Goal: Task Accomplishment & Management: Complete application form

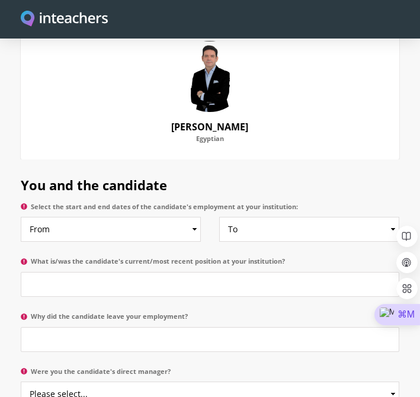
scroll to position [579, 0]
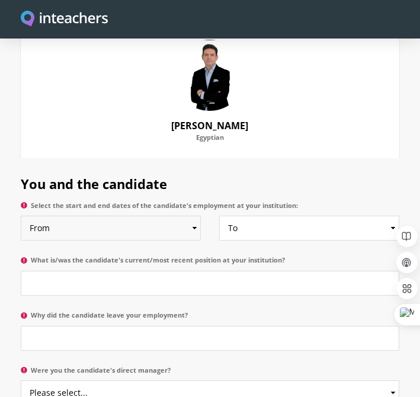
click at [193, 216] on select "From 2025 2024 2023 2022 2021 2020 2019 2018 2017 2016 2015 2014 2013 2012 2011…" at bounding box center [111, 228] width 180 height 25
click at [21, 216] on select "From 2025 2024 2023 2022 2021 2020 2019 2018 2017 2016 2015 2014 2013 2012 2011…" at bounding box center [111, 228] width 180 height 25
click at [184, 216] on select "From 2025 2024 2023 2022 2021 2020 2019 2018 2017 2016 2015 2014 2013 2012 2011…" at bounding box center [111, 228] width 180 height 25
select select "2009"
click at [21, 216] on select "From 2025 2024 2023 2022 2021 2020 2019 2018 2017 2016 2015 2014 2013 2012 2011…" at bounding box center [111, 228] width 180 height 25
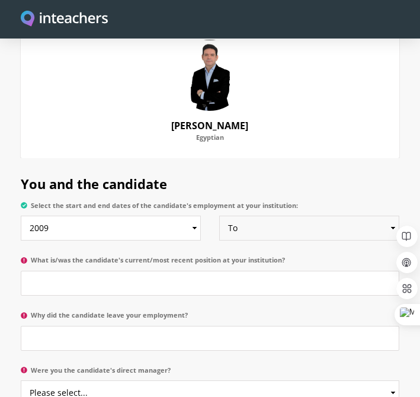
click at [263, 216] on select "To Currently 2025 2024 2023 2022 2021 2020 2019 2018 2017 2016 2015 2014 2013 2…" at bounding box center [309, 228] width 180 height 25
select select "2013"
click at [219, 216] on select "To Currently 2025 2024 2023 2022 2021 2020 2019 2018 2017 2016 2015 2014 2013 2…" at bounding box center [309, 228] width 180 height 25
click at [146, 271] on input "What is/was the candidate's current/most recent position at your institution?" at bounding box center [210, 283] width 379 height 25
paste input "Manager of Cultural and Language Programs"
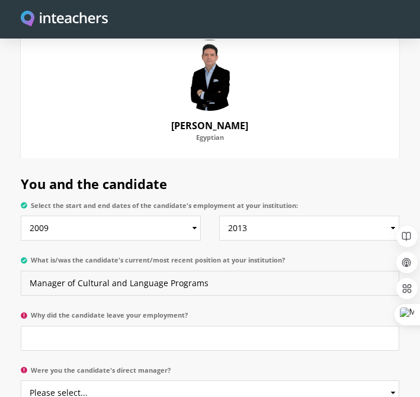
type input "Manager of Cultural and Language Programs"
click at [237, 329] on input "Why did the candidate leave your employment?" at bounding box center [210, 338] width 379 height 25
paste input "He was looking for a leadership position in K to 12 education"
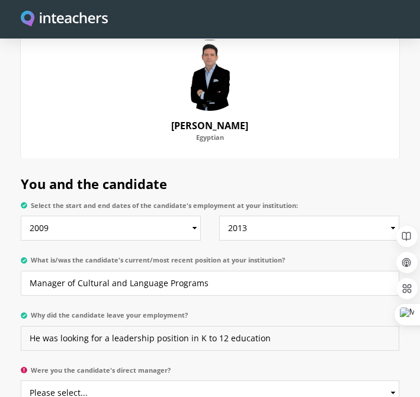
click at [229, 326] on input "He was looking for a leadership position in K to 12 education" at bounding box center [210, 338] width 379 height 25
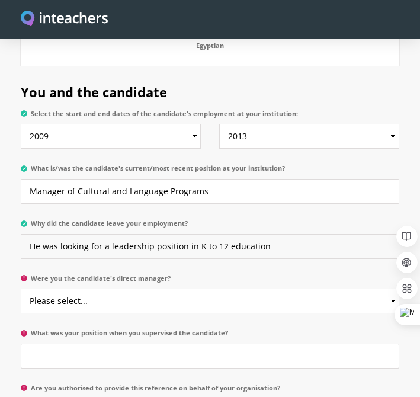
scroll to position [673, 0]
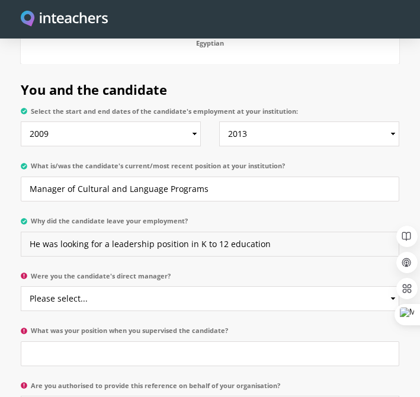
type input "He was looking for a leadership position in K to 12 education"
click at [184, 291] on select "Please select... Yes No" at bounding box center [210, 298] width 379 height 25
select select "Yes"
click at [21, 286] on select "Please select... Yes No" at bounding box center [210, 298] width 379 height 25
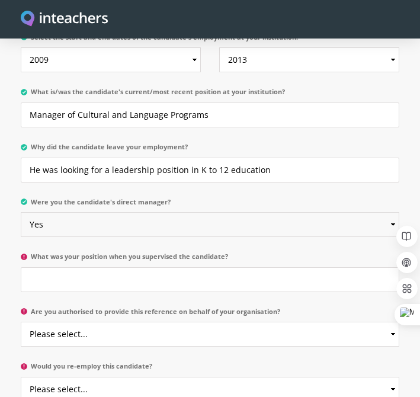
scroll to position [758, 0]
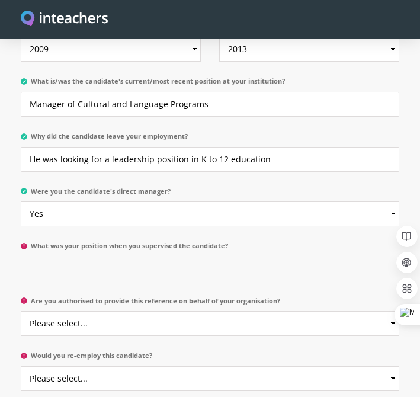
click at [197, 257] on input "What was your position when you supervised the candidate?" at bounding box center [210, 269] width 379 height 25
paste input "Director of quality and education"
click at [42, 257] on input "Director of quality and education" at bounding box center [210, 269] width 379 height 25
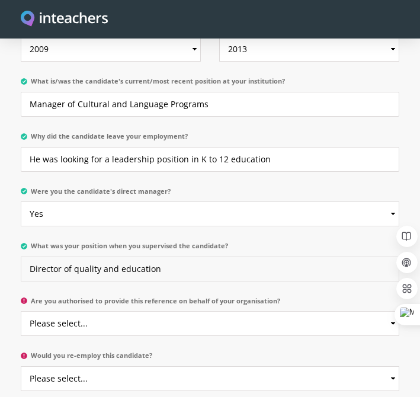
click at [42, 257] on input "Director of quality and education" at bounding box center [210, 269] width 379 height 25
type input "Director of quality and education"
click at [50, 150] on input "He was looking for a leadership position in K to 12 education" at bounding box center [210, 159] width 379 height 25
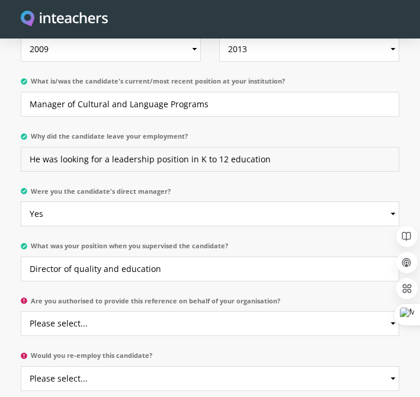
click at [49, 147] on input "He was looking for a leadership position in K to 12 education" at bounding box center [210, 159] width 379 height 25
type input "He was looking for a leadership position in K to 12 education"
click at [47, 257] on input "Director of quality and education" at bounding box center [210, 269] width 379 height 25
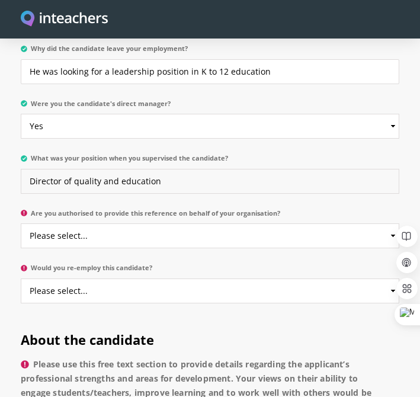
scroll to position [849, 0]
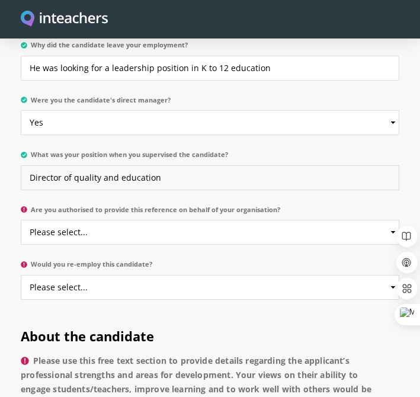
type input "Director of quality and education"
click at [195, 220] on select "Please select... Yes No" at bounding box center [210, 232] width 379 height 25
select select "Yes"
click at [21, 220] on select "Please select... Yes No" at bounding box center [210, 232] width 379 height 25
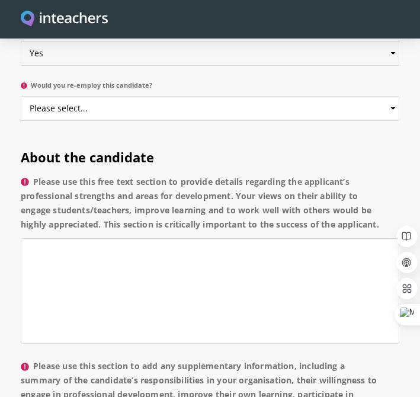
scroll to position [1027, 0]
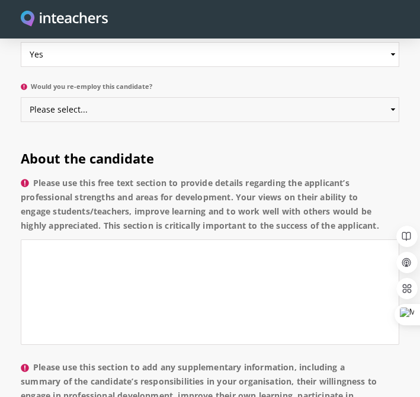
click at [311, 97] on select "Please select... Yes No" at bounding box center [210, 109] width 379 height 25
select select "Yes"
click at [21, 97] on select "Please select... Yes No" at bounding box center [210, 109] width 379 height 25
click at [133, 239] on textarea "Please use this free text section to provide details regarding the applicant’s …" at bounding box center [210, 292] width 379 height 106
paste textarea "From 2009 to 2013 at Purple Academy, Mohamed Abdelhady led cultural and languag…"
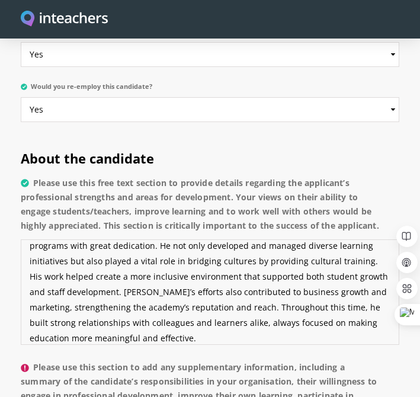
scroll to position [0, 0]
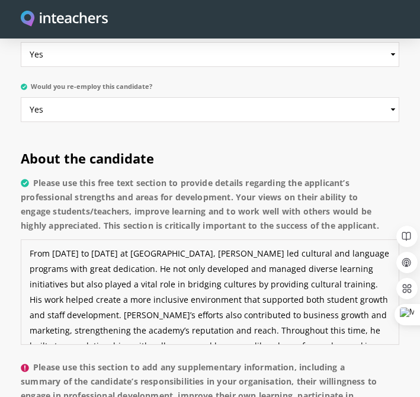
type textarea "From 2009 to 2013 at Purple Academy, Mohamed Abdelhady led cultural and languag…"
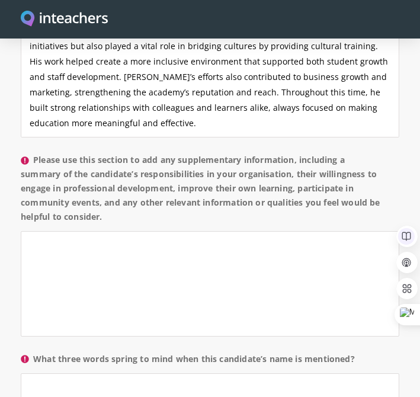
scroll to position [1238, 0]
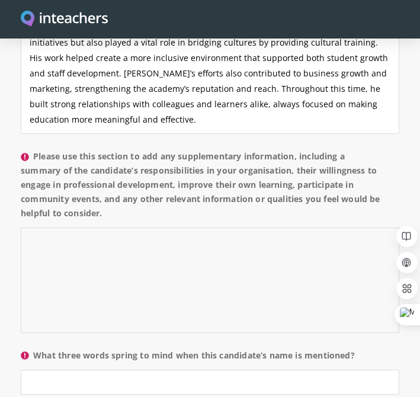
click at [252, 237] on textarea "Please use this section to add any supplementary information, including a summa…" at bounding box center [210, 281] width 379 height 106
paste textarea "Mohamed Abdelhady is a passionate and results-driven education leader with over…"
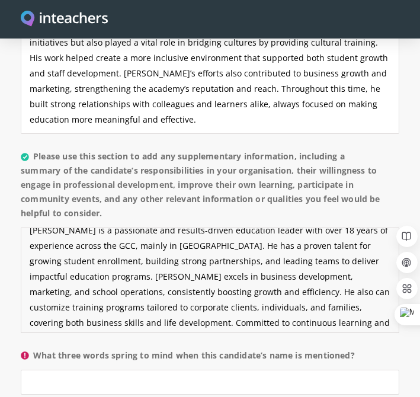
scroll to position [16, 0]
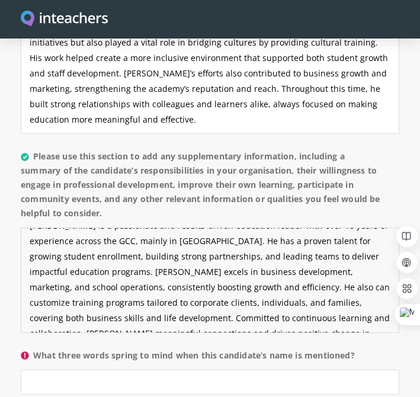
type textarea "Mohamed Abdelhady is a passionate and results-driven education leader with over…"
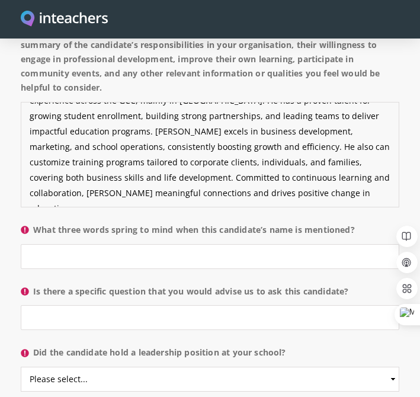
scroll to position [1367, 0]
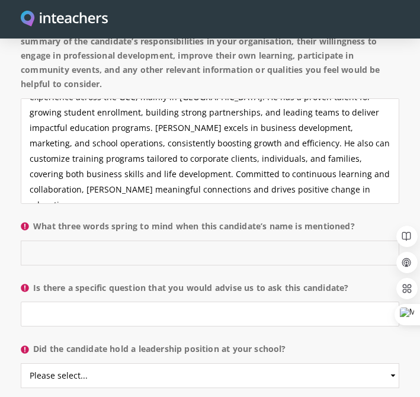
click at [127, 244] on input "What three words spring to mind when this candidate’s name is mentioned?" at bounding box center [210, 253] width 379 height 25
paste input "Innovative proactive trusted"
type input "Innovative proactive trusted"
click at [169, 302] on input "Is there a specific question that you would advise us to ask this candidate?" at bounding box center [210, 314] width 379 height 25
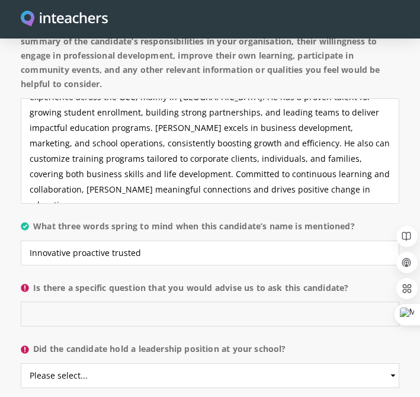
paste input "Describe a time when you developed or customized a training program that made a…"
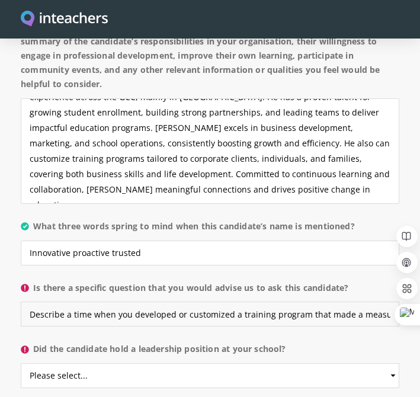
scroll to position [0, 119]
click at [169, 302] on input "Describe a time when you developed or customized a training program that made a…" at bounding box center [210, 314] width 379 height 25
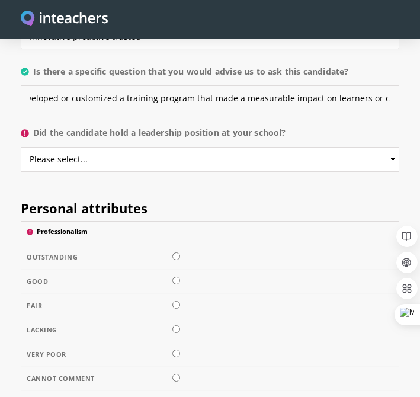
scroll to position [1586, 0]
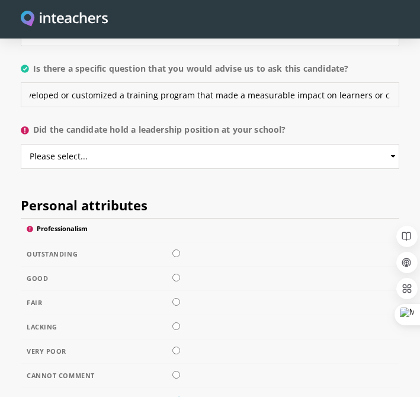
type input "Describe a time when you developed or customized a training program that made a…"
click at [117, 144] on select "Please select... Yes No" at bounding box center [210, 156] width 379 height 25
select select "Yes"
click at [21, 144] on select "Please select... Yes No" at bounding box center [210, 156] width 379 height 25
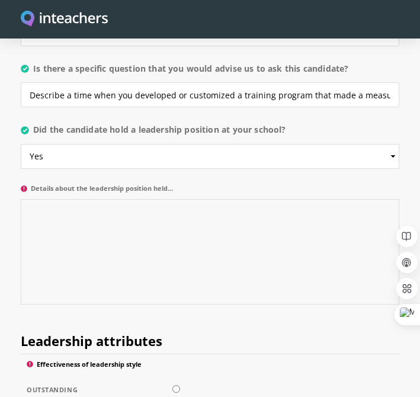
click at [156, 210] on textarea "Details about the leadership position held..." at bounding box center [210, 252] width 379 height 106
paste textarea "Yes, Mohamed Abdelhady held key leadership roles,"
click at [49, 199] on textarea "Yes, Mohamed Abdelhady held key leadership roles," at bounding box center [210, 252] width 379 height 106
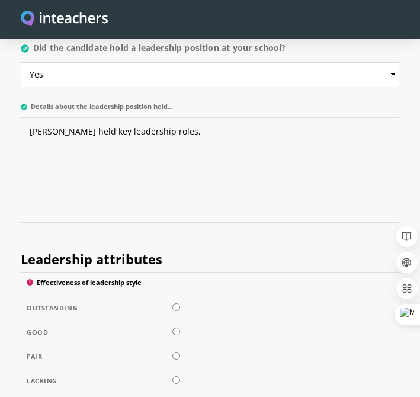
scroll to position [1671, 0]
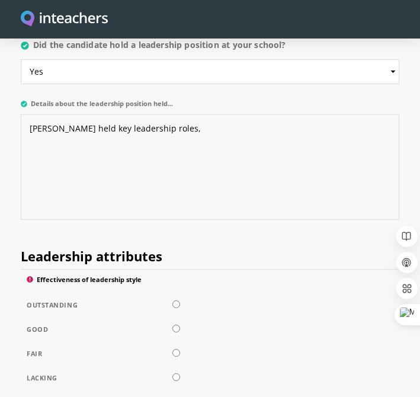
type textarea "Mohamed Abdelhady held key leadership roles,"
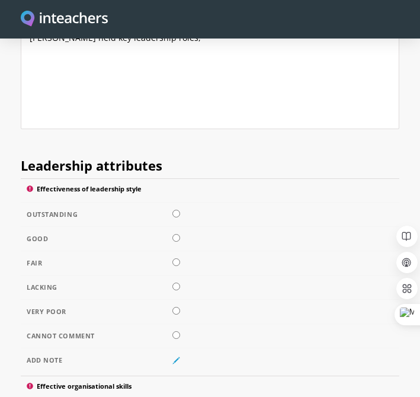
scroll to position [1767, 0]
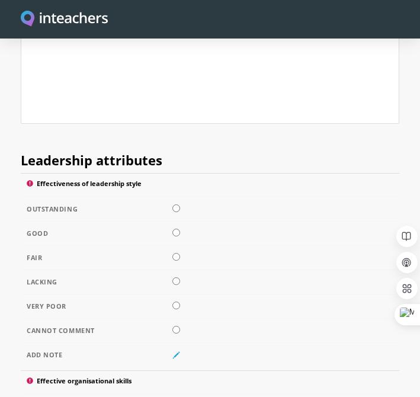
click at [176, 204] on input "radio" at bounding box center [176, 208] width 8 height 8
radio input "true"
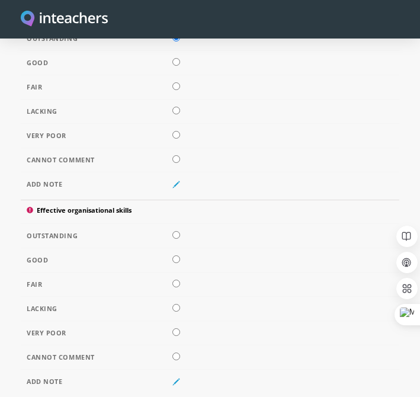
scroll to position [1946, 0]
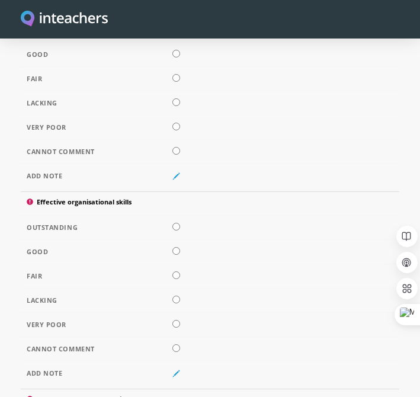
click at [174, 223] on input "radio" at bounding box center [176, 227] width 8 height 8
radio input "true"
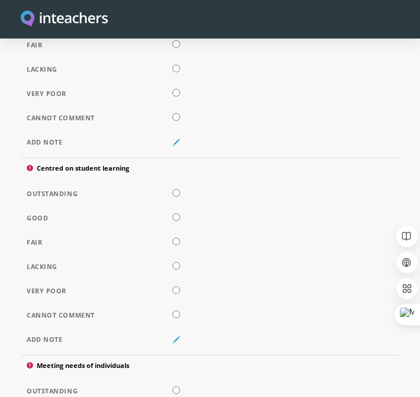
scroll to position [2206, 0]
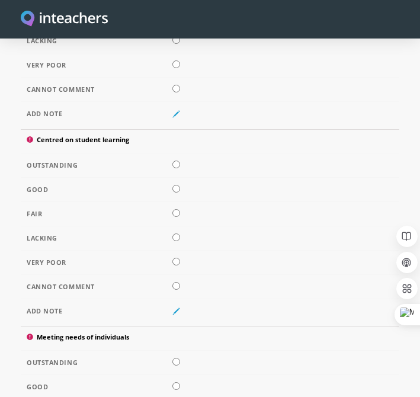
click at [176, 161] on input "radio" at bounding box center [176, 165] width 8 height 8
radio input "true"
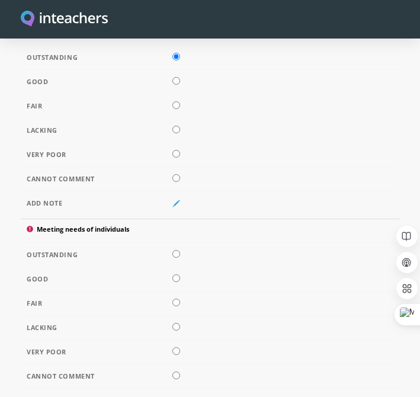
scroll to position [2316, 0]
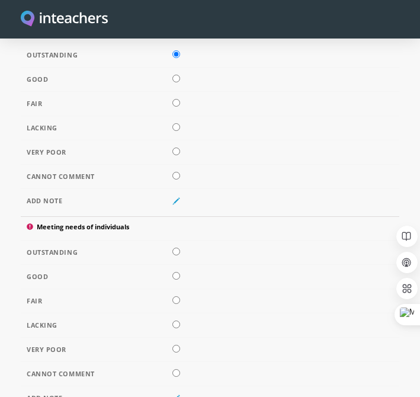
click at [177, 248] on input "radio" at bounding box center [176, 252] width 8 height 8
radio input "true"
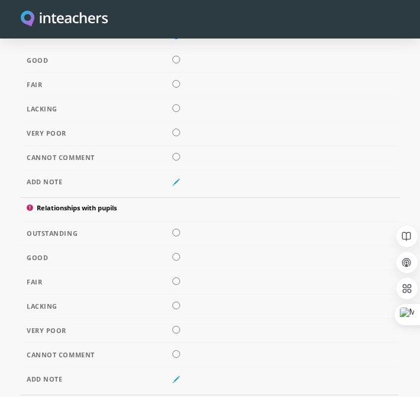
scroll to position [2542, 0]
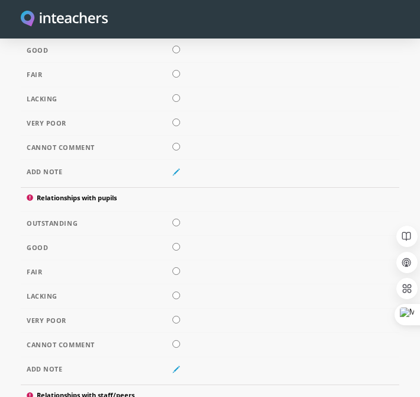
click at [175, 219] on input "radio" at bounding box center [176, 223] width 8 height 8
radio input "true"
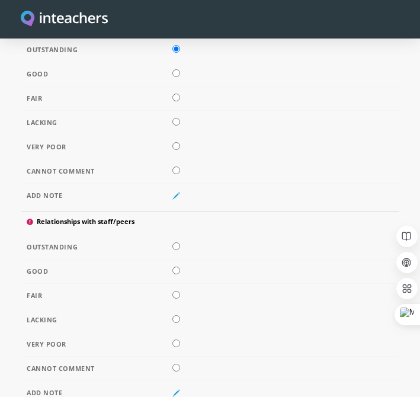
scroll to position [2746, 0]
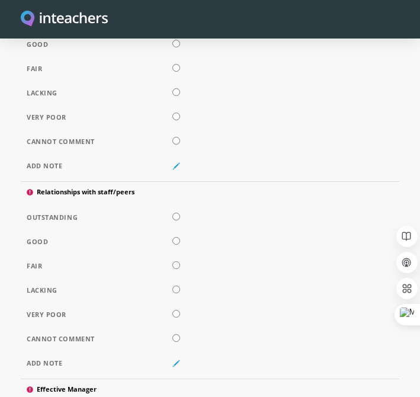
click at [175, 206] on td at bounding box center [210, 218] width 379 height 24
radio input "true"
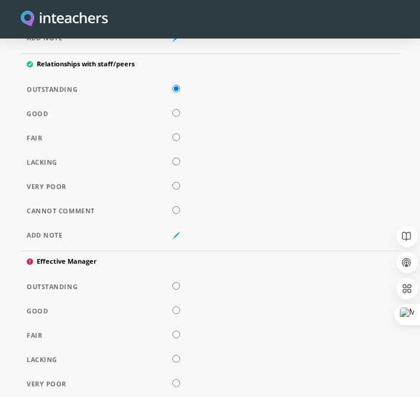
scroll to position [2900, 0]
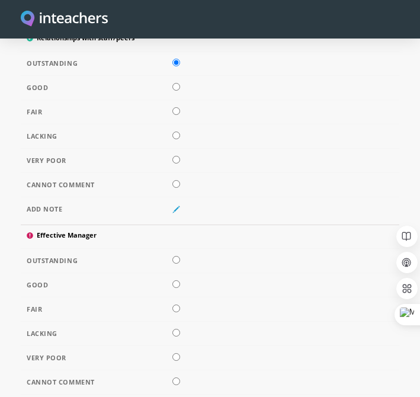
click at [175, 256] on input "radio" at bounding box center [176, 260] width 8 height 8
radio input "true"
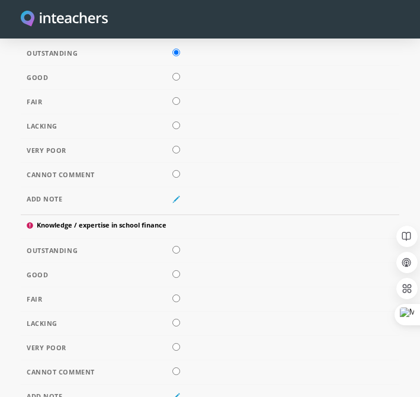
scroll to position [3108, 0]
click at [176, 245] on input "radio" at bounding box center [176, 249] width 8 height 8
radio input "true"
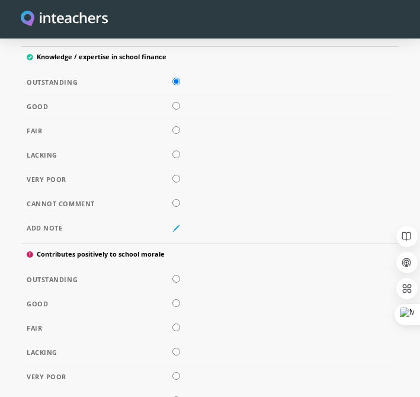
scroll to position [3280, 0]
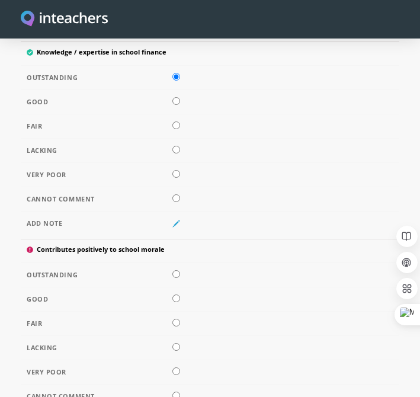
click at [175, 270] on input "radio" at bounding box center [176, 274] width 8 height 8
radio input "true"
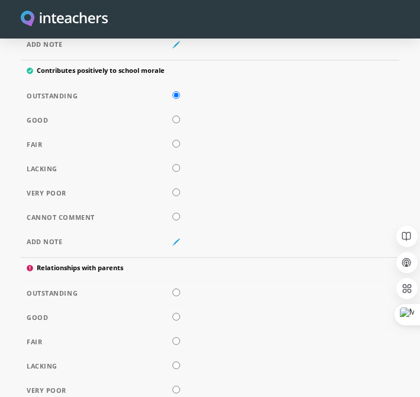
scroll to position [3465, 0]
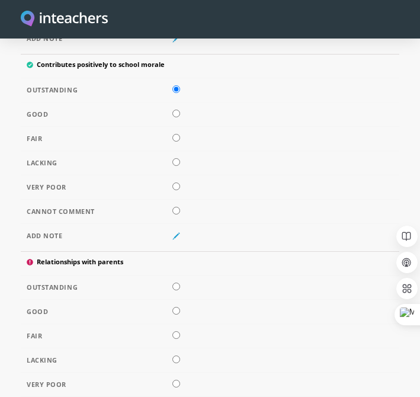
click at [176, 276] on td at bounding box center [210, 288] width 379 height 24
radio input "true"
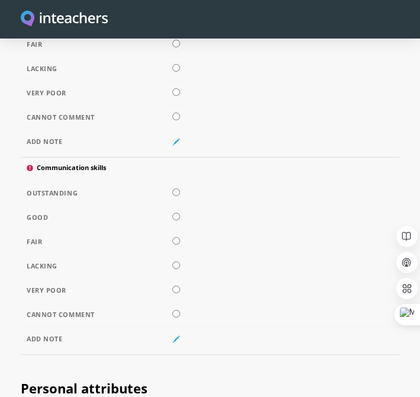
scroll to position [3774, 0]
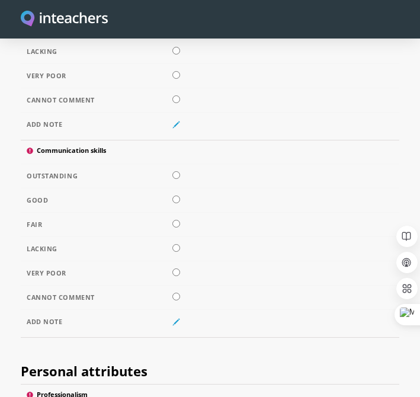
click at [175, 171] on input "radio" at bounding box center [176, 175] width 8 height 8
radio input "true"
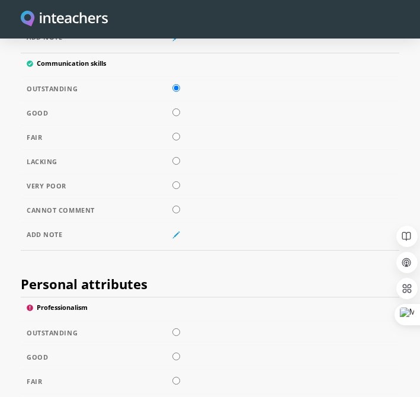
scroll to position [3863, 0]
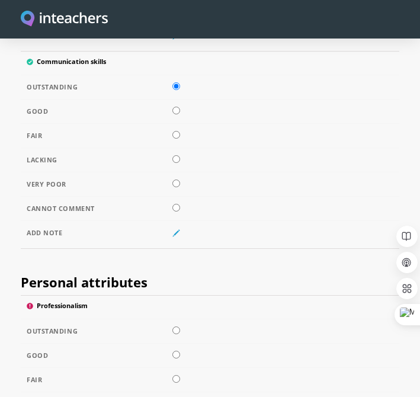
click at [171, 319] on td at bounding box center [210, 331] width 379 height 24
radio input "true"
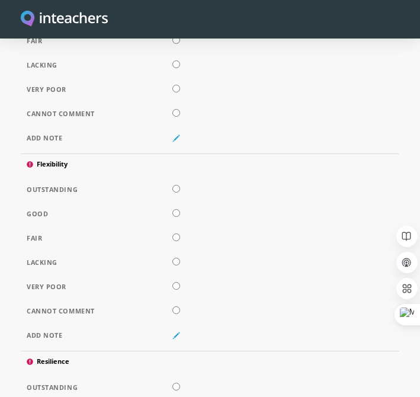
scroll to position [4213, 0]
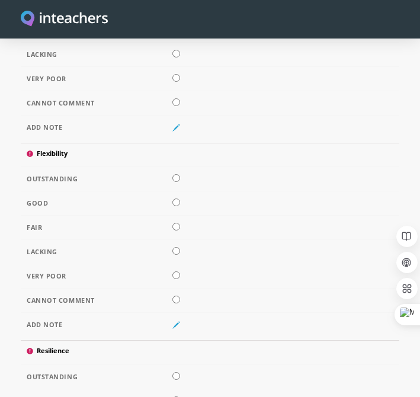
click at [175, 174] on input "radio" at bounding box center [176, 178] width 8 height 8
radio input "true"
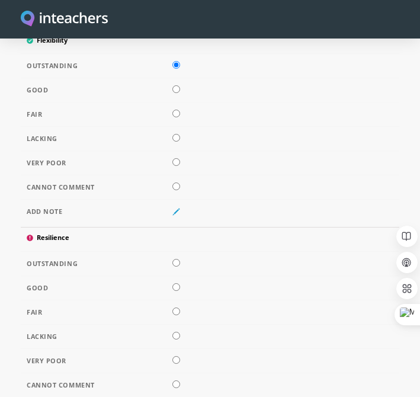
scroll to position [4332, 0]
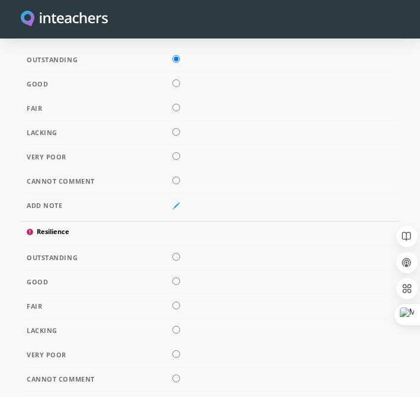
click at [170, 246] on td at bounding box center [210, 258] width 379 height 24
radio input "true"
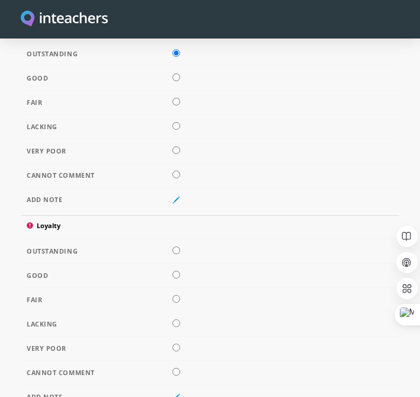
scroll to position [4546, 0]
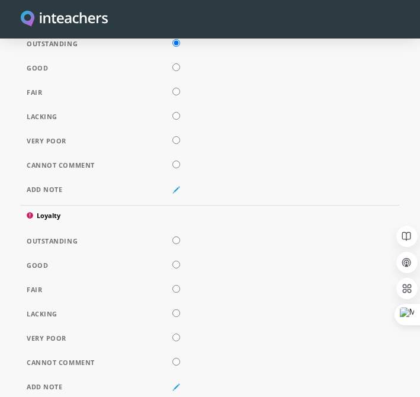
click at [174, 237] on input "radio" at bounding box center [176, 241] width 8 height 8
radio input "true"
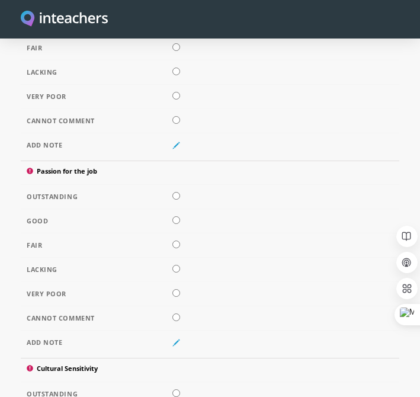
scroll to position [4798, 0]
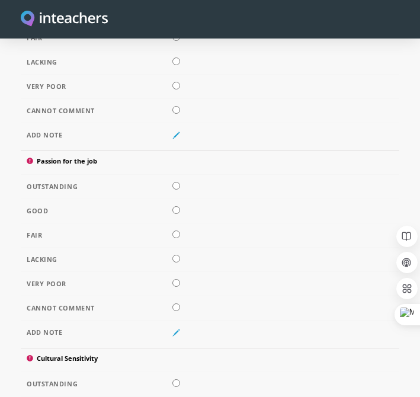
click at [177, 177] on td at bounding box center [210, 187] width 379 height 24
radio input "true"
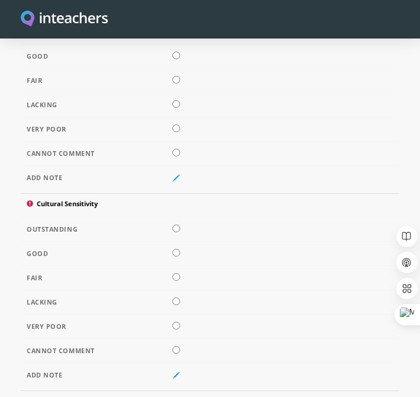
scroll to position [4962, 0]
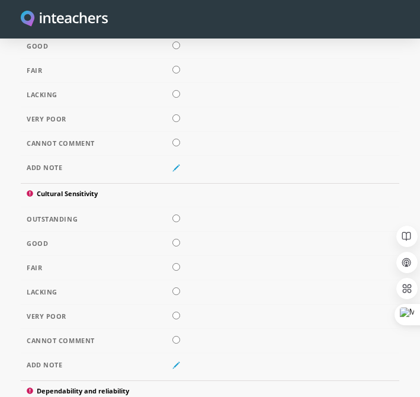
click at [172, 215] on input "radio" at bounding box center [176, 219] width 8 height 8
radio input "true"
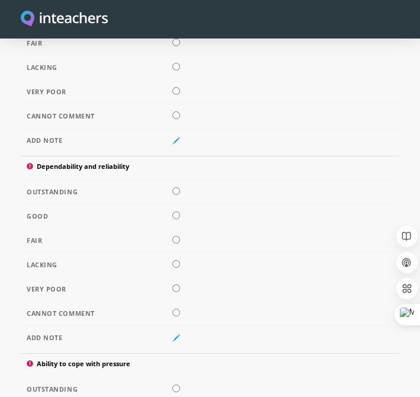
scroll to position [5192, 0]
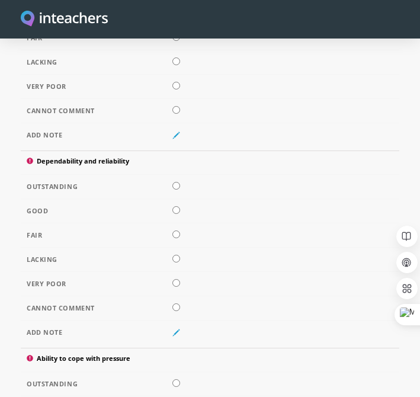
click at [174, 182] on input "radio" at bounding box center [176, 186] width 8 height 8
radio input "true"
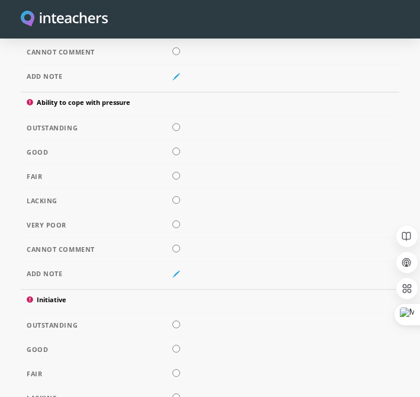
scroll to position [5463, 0]
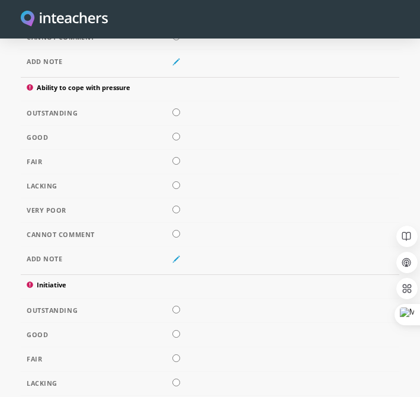
click at [172, 108] on input "radio" at bounding box center [176, 112] width 8 height 8
radio input "true"
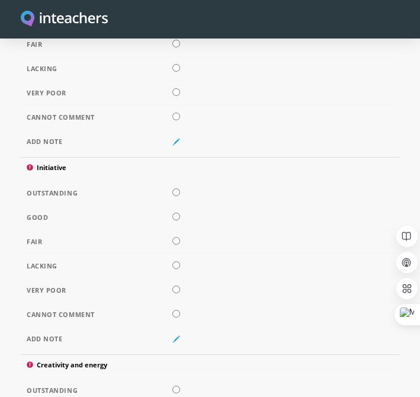
scroll to position [5594, 0]
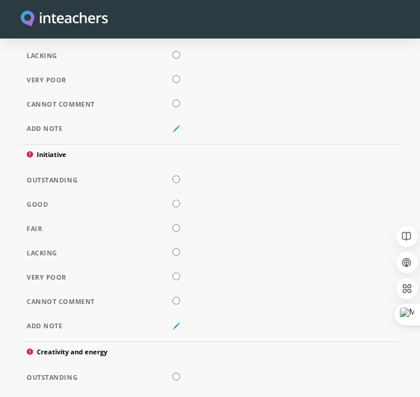
click at [176, 175] on input "radio" at bounding box center [176, 179] width 8 height 8
radio input "true"
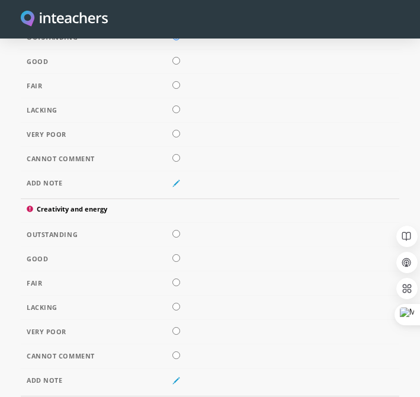
scroll to position [5753, 0]
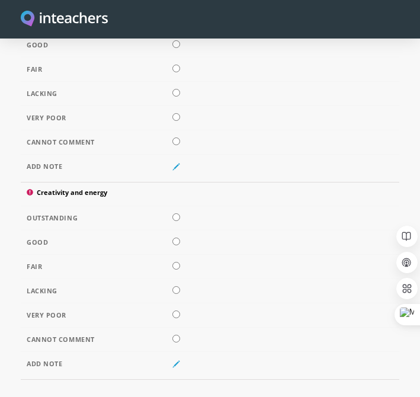
click at [175, 206] on td at bounding box center [210, 218] width 379 height 24
radio input "true"
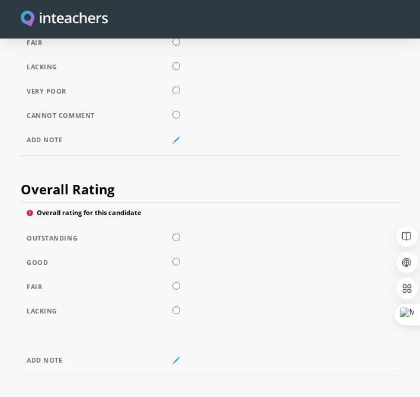
scroll to position [5987, 0]
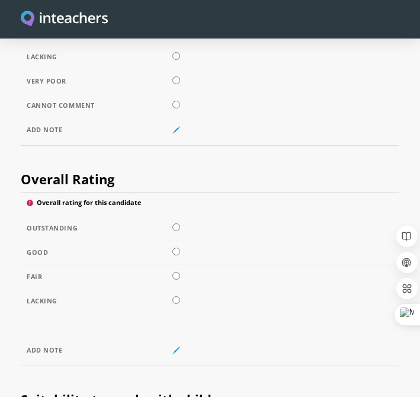
click at [175, 216] on td at bounding box center [210, 228] width 379 height 24
radio input "true"
click at [175, 216] on td at bounding box center [210, 228] width 379 height 24
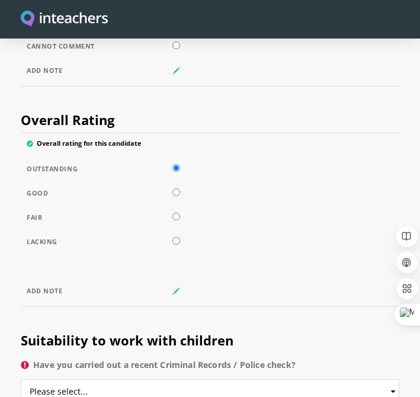
scroll to position [6124, 0]
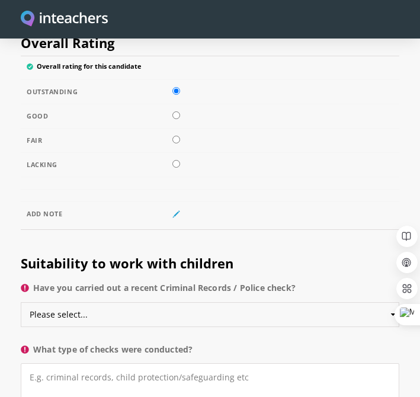
click at [144, 302] on select "Please select... Yes No Do not know" at bounding box center [210, 314] width 379 height 25
select select "No"
click at [21, 302] on select "Please select... Yes No Do not know" at bounding box center [210, 314] width 379 height 25
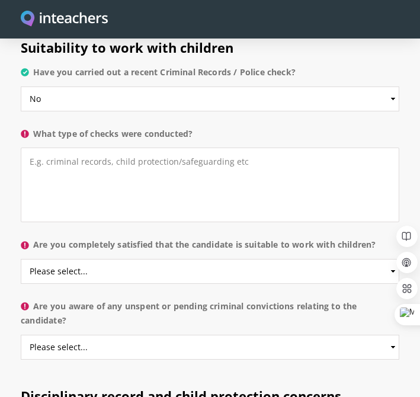
scroll to position [6327, 0]
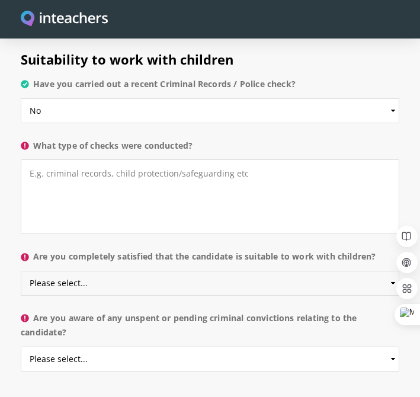
click at [246, 271] on select "Please select... Yes No Do not know" at bounding box center [210, 283] width 379 height 25
select select "Yes"
click at [21, 271] on select "Please select... Yes No Do not know" at bounding box center [210, 283] width 379 height 25
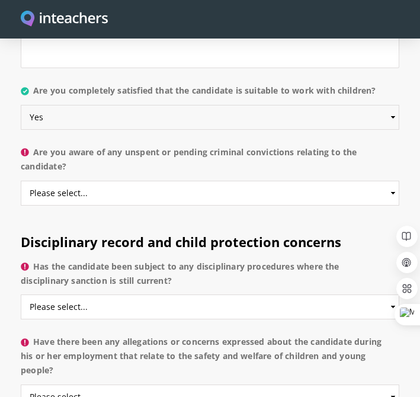
scroll to position [6520, 0]
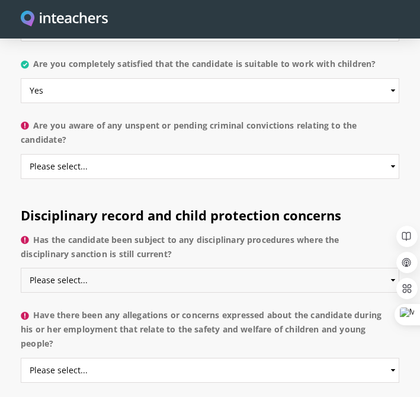
click at [170, 268] on select "Please select... Yes No Do not know" at bounding box center [210, 280] width 379 height 25
select select "No"
click at [21, 268] on select "Please select... Yes No Do not know" at bounding box center [210, 280] width 379 height 25
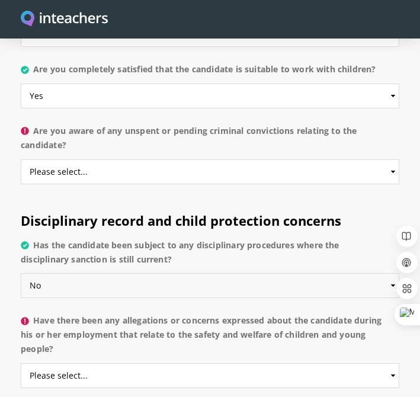
scroll to position [6514, 0]
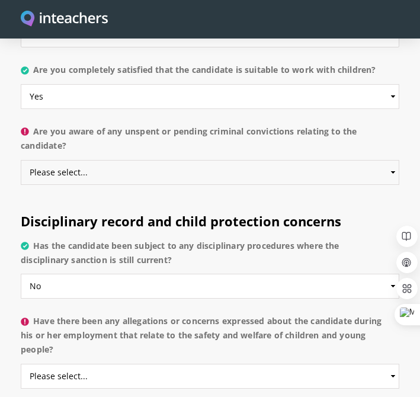
click at [162, 161] on select "Please select... Yes No Do not know" at bounding box center [210, 172] width 379 height 25
select select "No"
click at [21, 160] on select "Please select... Yes No Do not know" at bounding box center [210, 172] width 379 height 25
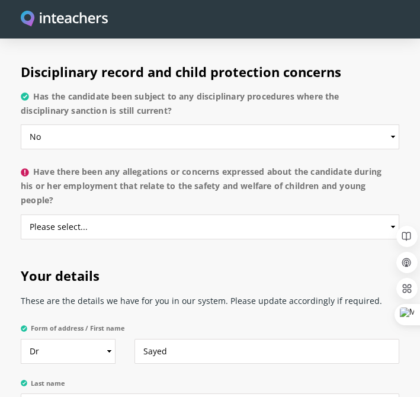
scroll to position [6667, 0]
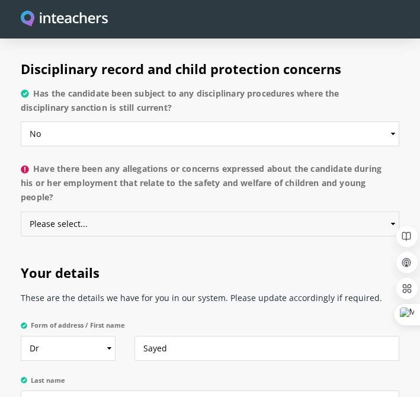
click at [137, 214] on select "Please select... Yes No Do not know" at bounding box center [210, 224] width 379 height 25
select select "No"
click at [21, 212] on select "Please select... Yes No Do not know" at bounding box center [210, 224] width 379 height 25
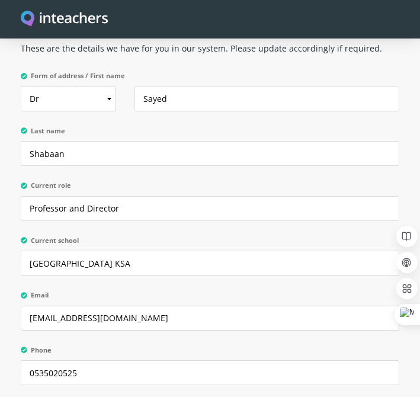
scroll to position [6922, 0]
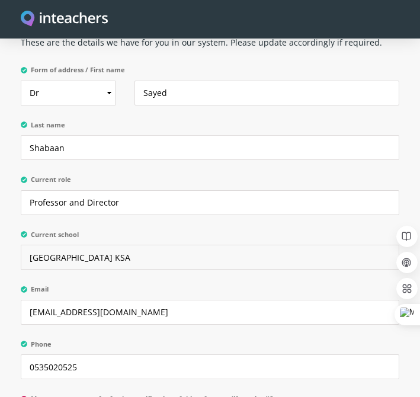
click at [293, 245] on input "Umm Al-Qura University KSA" at bounding box center [210, 257] width 379 height 25
paste input "Professor and Director at Umm Al-Qura University KSA we worked in Purple Academy"
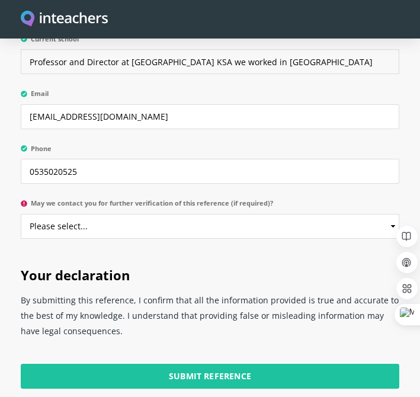
scroll to position [7129, 0]
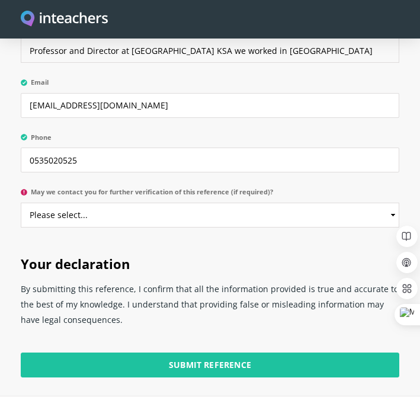
type input "Professor and Director at Umm Al-Qura University KSA we worked in Purple Academy"
click at [212, 203] on select "Please select... Yes No" at bounding box center [210, 215] width 379 height 25
select select "Yes"
click at [21, 203] on select "Please select... Yes No" at bounding box center [210, 215] width 379 height 25
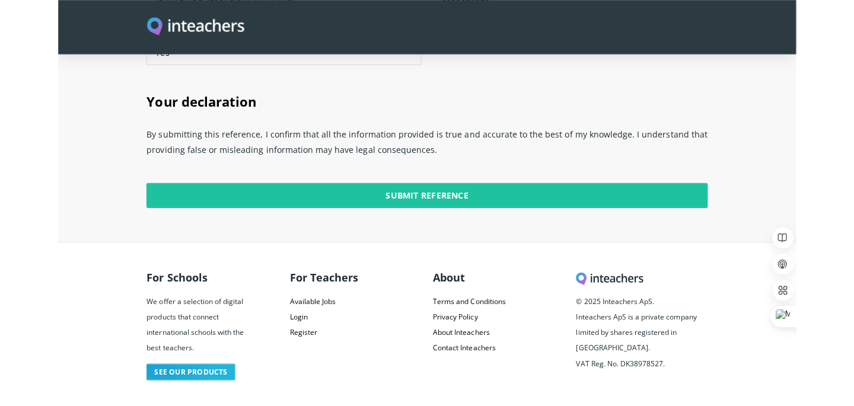
scroll to position [3021, 0]
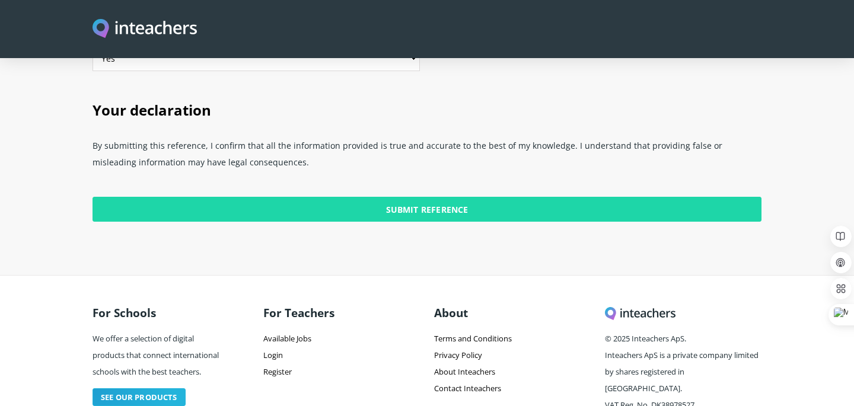
click at [344, 197] on input "Submit Reference" at bounding box center [426, 209] width 669 height 25
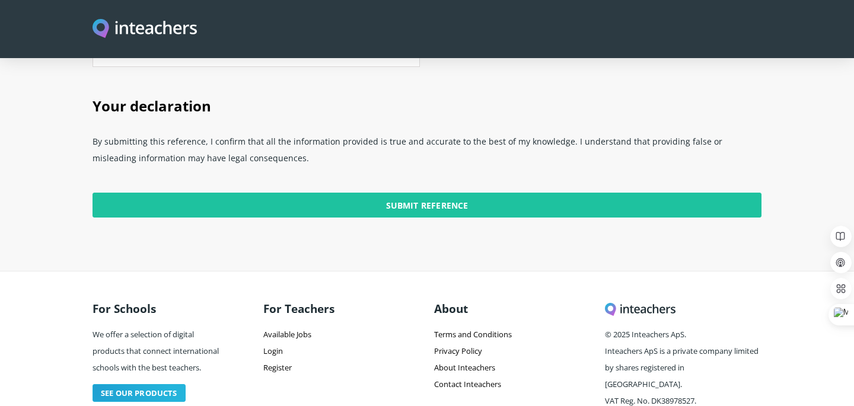
scroll to position [3034, 0]
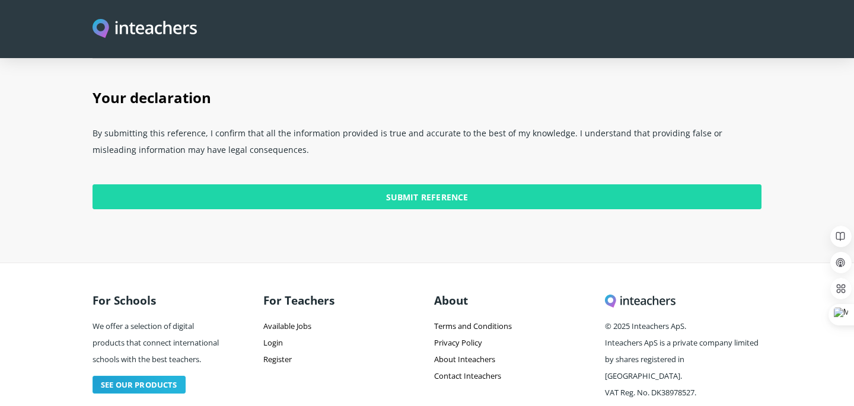
click at [432, 184] on input "Submit Reference" at bounding box center [426, 196] width 669 height 25
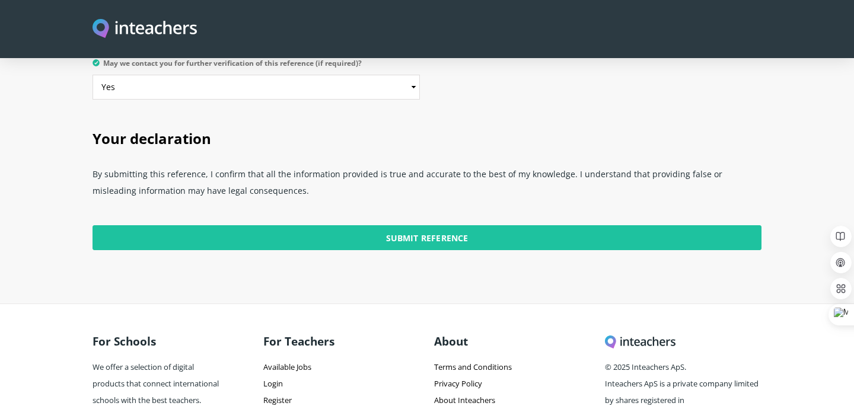
scroll to position [3037, 0]
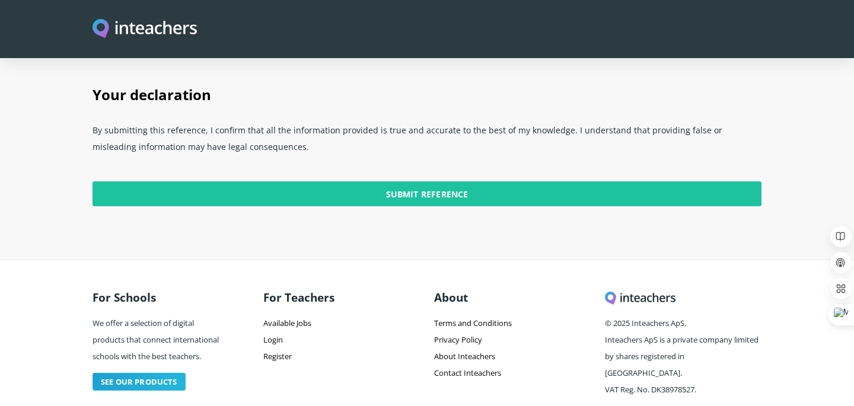
click at [249, 117] on p "By submitting this reference, I confirm that all the information provided is tr…" at bounding box center [426, 142] width 669 height 50
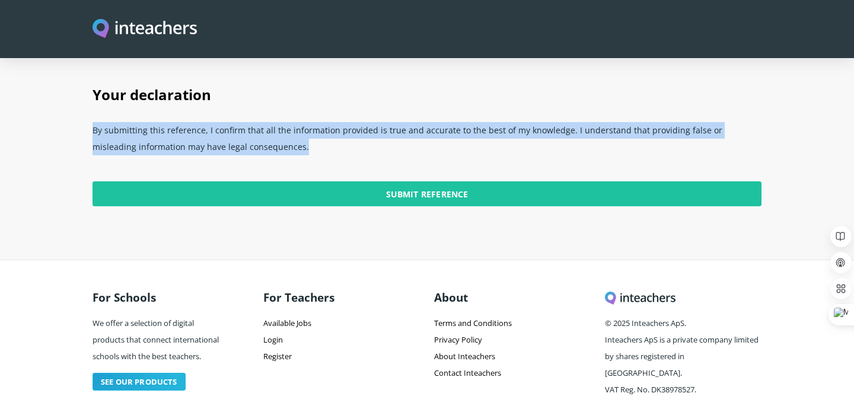
copy div "By submitting this reference, I confirm that all the information provided is tr…"
click at [395, 167] on p "Submit Reference" at bounding box center [426, 192] width 669 height 51
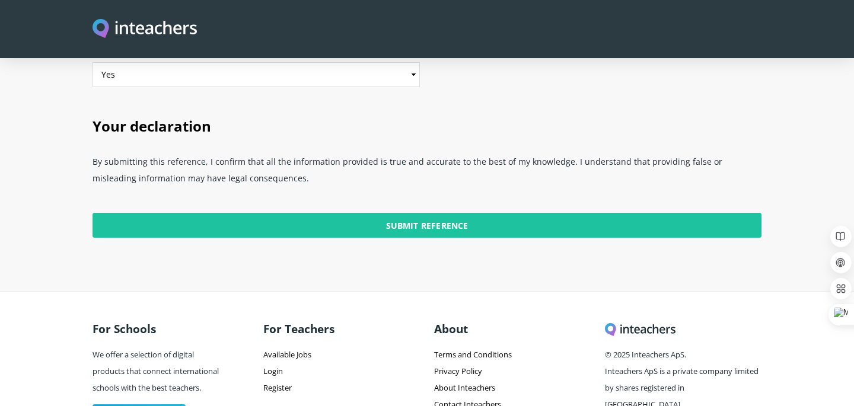
scroll to position [3004, 0]
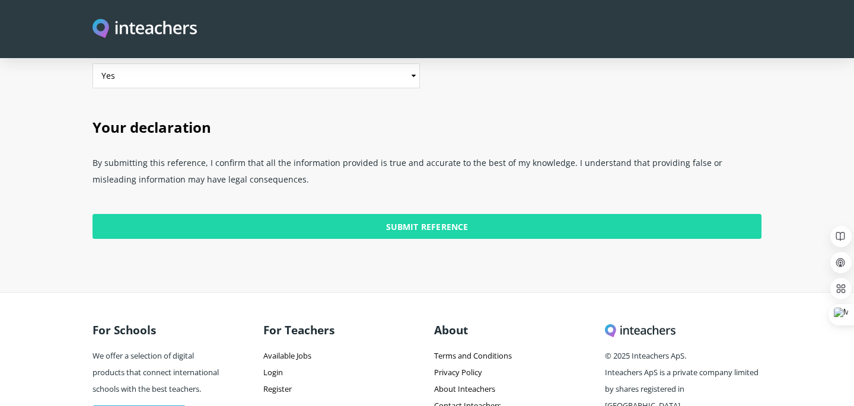
click at [400, 214] on input "Submit Reference" at bounding box center [426, 226] width 669 height 25
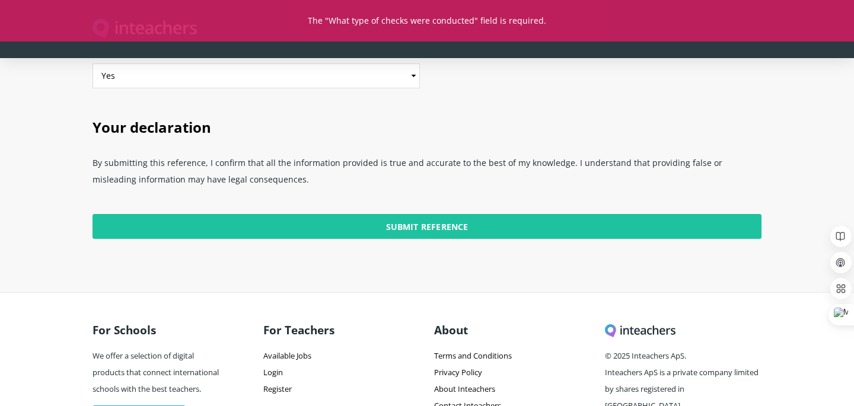
click at [419, 24] on p "The "What type of checks were conducted" field is required." at bounding box center [427, 21] width 854 height 8
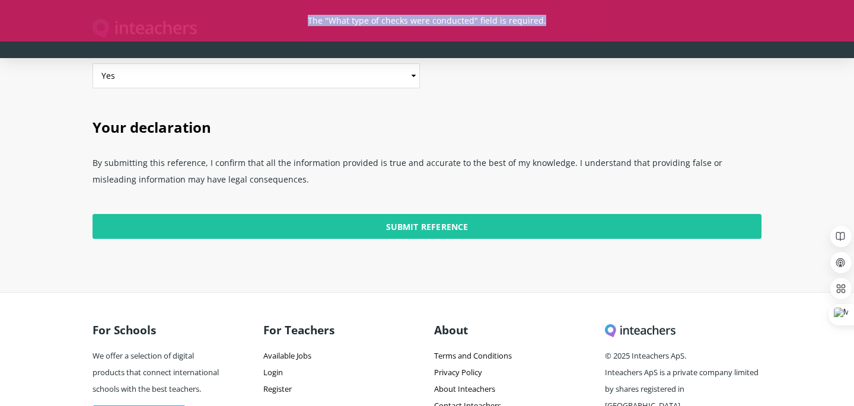
copy body "The "What type of checks were conducted" field is required. We use cookies to g…"
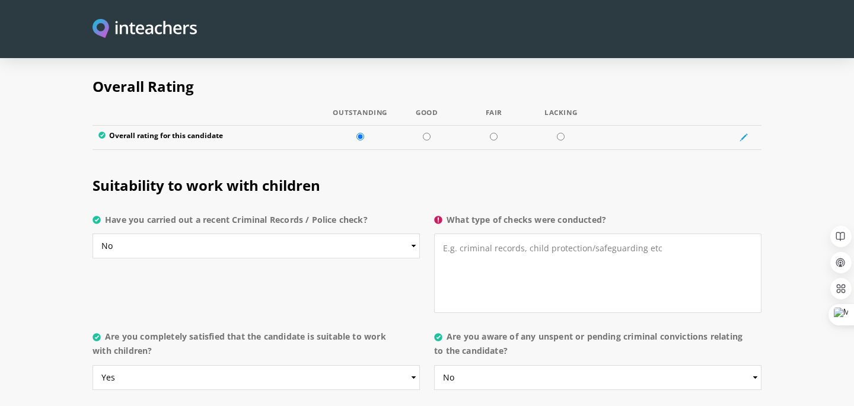
scroll to position [2252, 0]
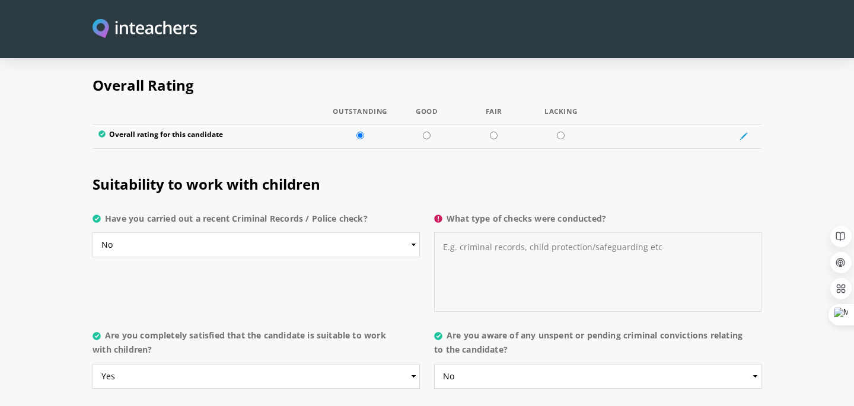
click at [493, 232] on textarea "What type of checks were conducted?" at bounding box center [597, 271] width 327 height 79
click at [200, 174] on span "Suitability to work with children" at bounding box center [206, 184] width 228 height 20
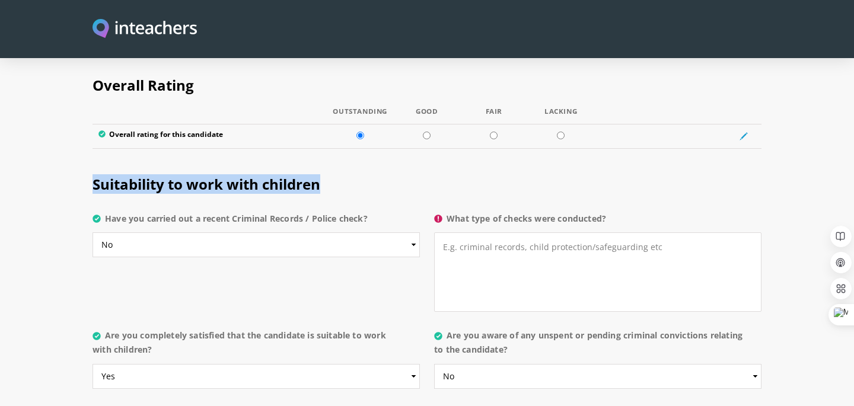
copy div "Suitability to work with children"
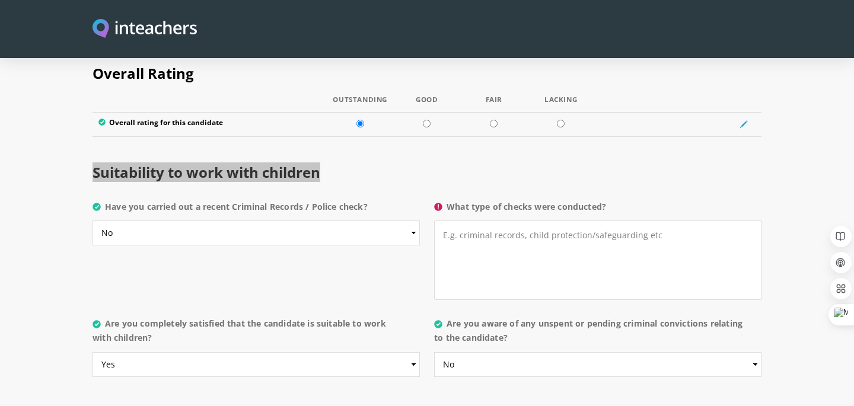
scroll to position [2271, 0]
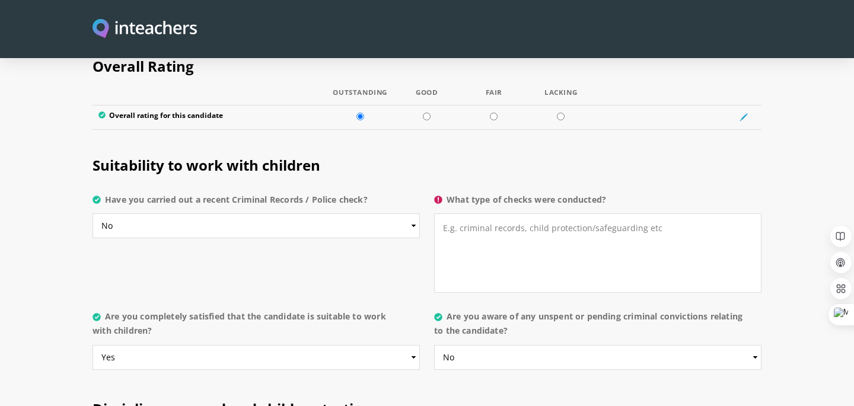
click at [493, 193] on label "What type of checks were conducted?" at bounding box center [597, 203] width 327 height 21
click at [493, 213] on textarea "What type of checks were conducted?" at bounding box center [597, 252] width 327 height 79
click at [493, 193] on label "What type of checks were conducted?" at bounding box center [597, 203] width 327 height 21
click at [493, 213] on textarea "What type of checks were conducted?" at bounding box center [597, 252] width 327 height 79
click at [493, 193] on label "What type of checks were conducted?" at bounding box center [597, 203] width 327 height 21
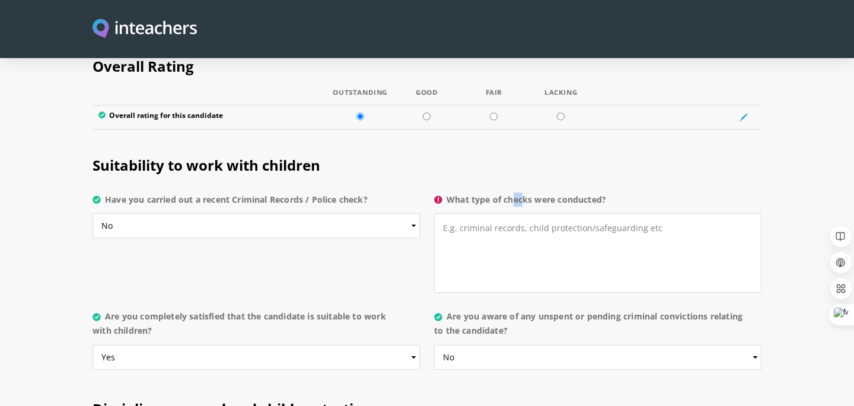
click at [493, 213] on textarea "What type of checks were conducted?" at bounding box center [597, 252] width 327 height 79
click at [318, 193] on label "Have you carried out a recent Criminal Records / Police check?" at bounding box center [255, 203] width 327 height 21
click at [318, 213] on select "Please select... Yes No Do not know" at bounding box center [255, 225] width 327 height 25
click at [318, 193] on label "Have you carried out a recent Criminal Records / Police check?" at bounding box center [255, 203] width 327 height 21
click at [318, 213] on select "Please select... Yes No Do not know" at bounding box center [255, 225] width 327 height 25
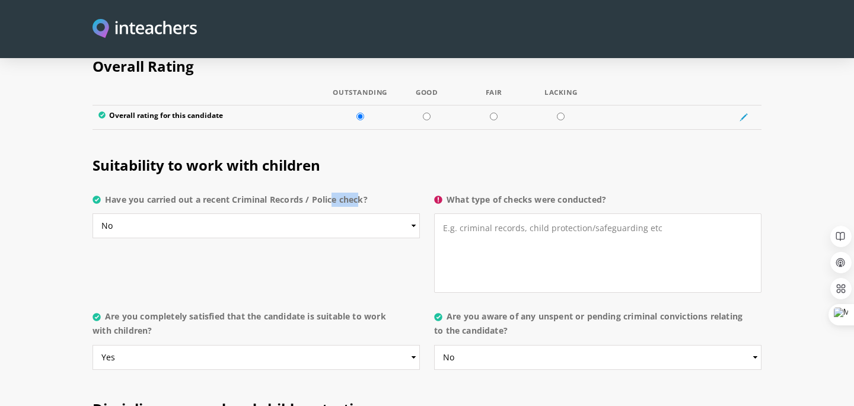
click at [318, 193] on label "Have you carried out a recent Criminal Records / Police check?" at bounding box center [255, 203] width 327 height 21
click at [318, 213] on select "Please select... Yes No Do not know" at bounding box center [255, 225] width 327 height 25
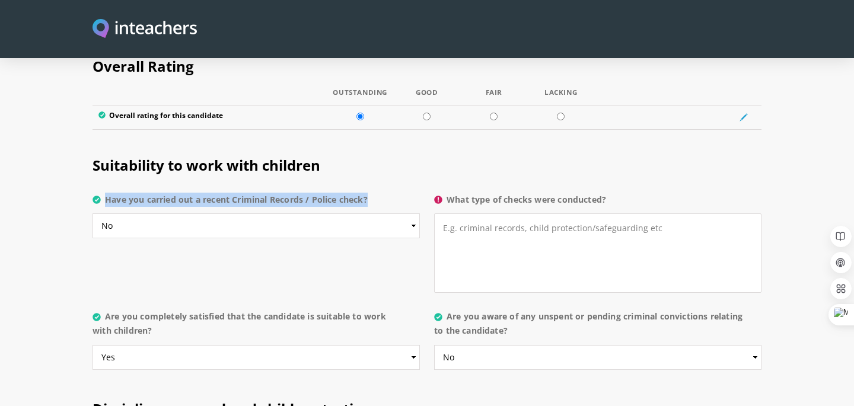
copy label "Have you carried out a recent Criminal Records / Police check?"
click at [379, 237] on div "Suitability to work with children Have you carried out a recent Criminal Record…" at bounding box center [426, 221] width 683 height 167
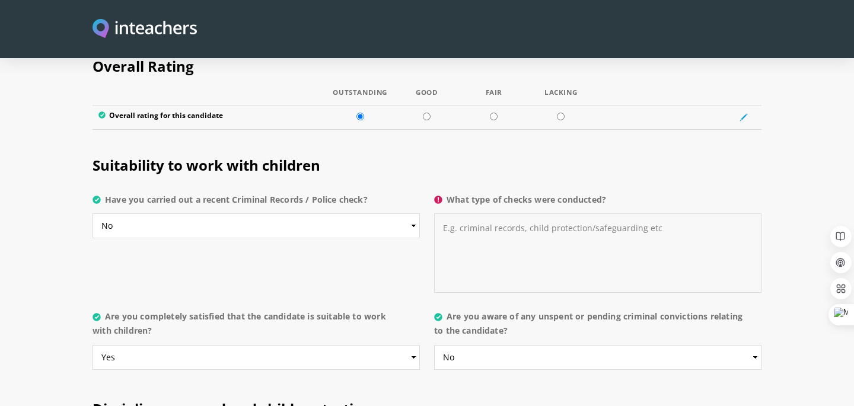
click at [459, 213] on textarea "What type of checks were conducted?" at bounding box center [597, 252] width 327 height 79
type textarea "ى"
click at [513, 225] on textarea "What type of checks were conducted?" at bounding box center [597, 252] width 327 height 79
paste textarea "Nothing"
click at [513, 225] on textarea "Nothing" at bounding box center [597, 252] width 327 height 79
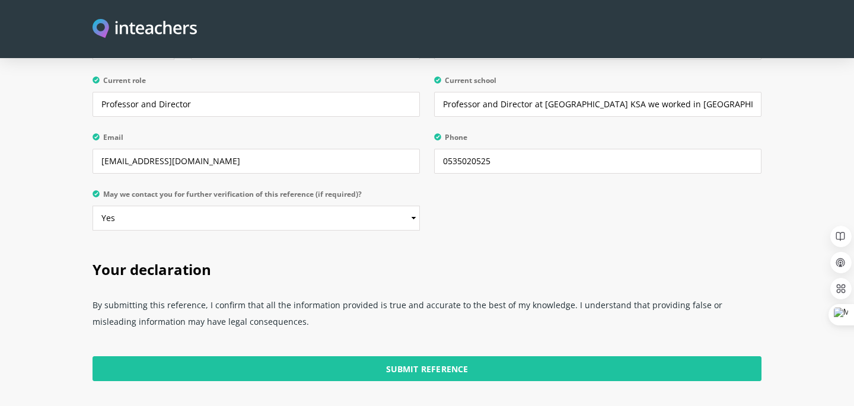
scroll to position [3037, 0]
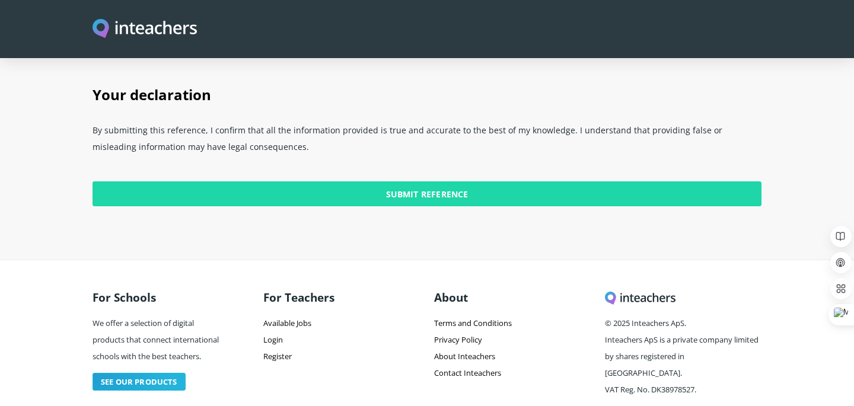
type textarea "Nothing"
click at [440, 181] on input "Submit Reference" at bounding box center [426, 193] width 669 height 25
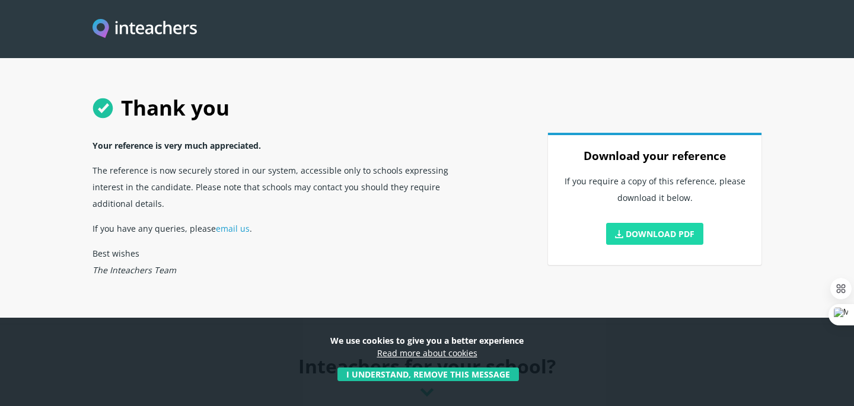
click at [653, 242] on link "Download PDF" at bounding box center [654, 234] width 97 height 22
click at [326, 91] on h1 "Thank you" at bounding box center [426, 108] width 669 height 50
